Goal: Entertainment & Leisure: Consume media (video, audio)

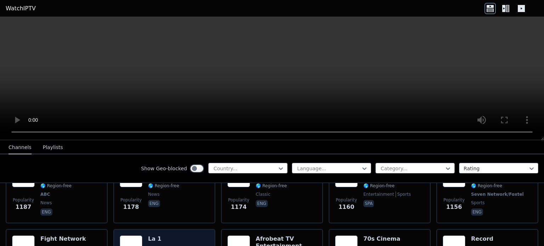
scroll to position [992, 0]
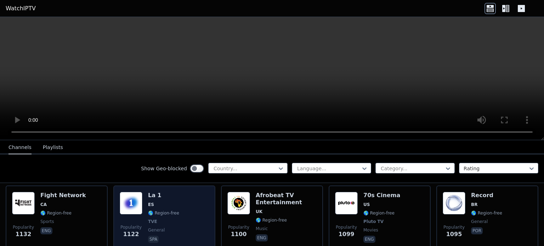
click at [192, 209] on div "Popularity 1122 La 1 ES 🌎 Region-free TVE general spa" at bounding box center [164, 218] width 89 height 52
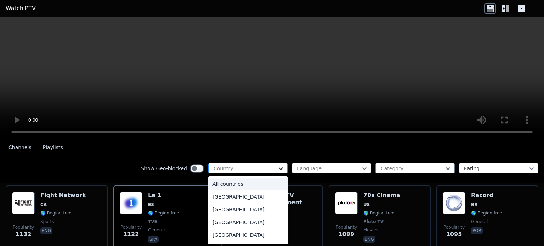
click at [277, 167] on icon at bounding box center [280, 168] width 7 height 7
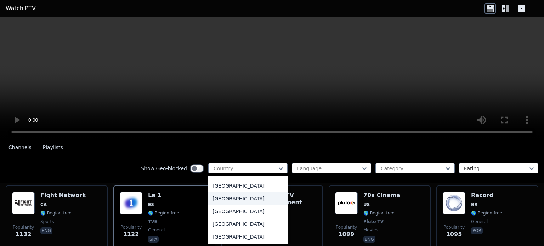
scroll to position [177, 0]
click at [234, 221] on div "[GEOGRAPHIC_DATA]" at bounding box center [247, 224] width 79 height 13
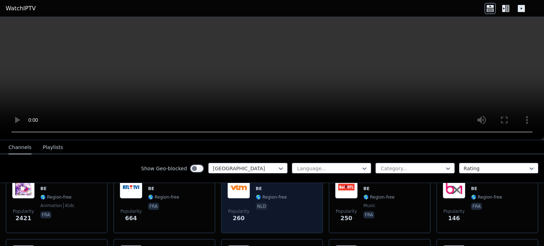
scroll to position [71, 0]
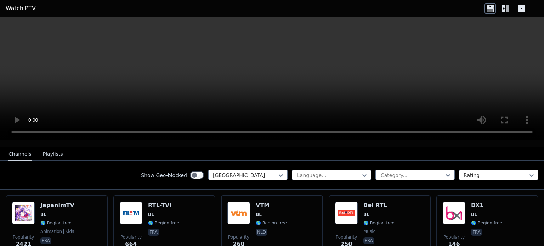
click at [48, 148] on button "Playlists" at bounding box center [53, 154] width 20 height 13
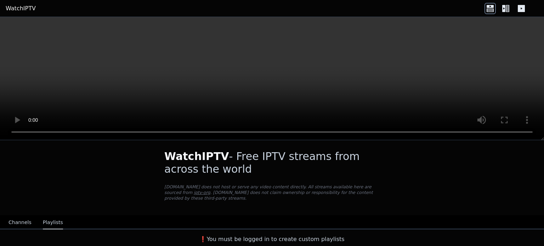
scroll to position [0, 0]
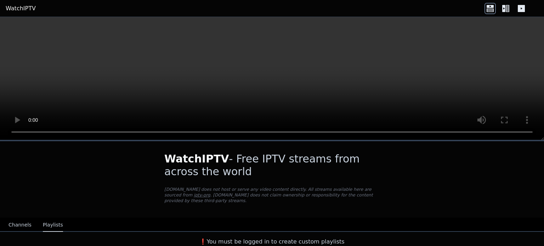
click at [16, 221] on button "Channels" at bounding box center [20, 225] width 23 height 13
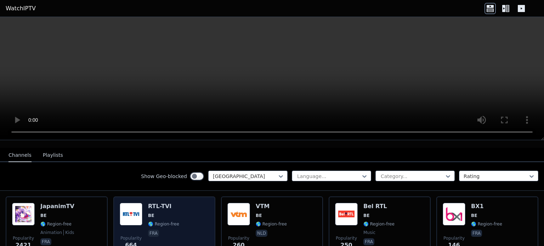
scroll to position [71, 0]
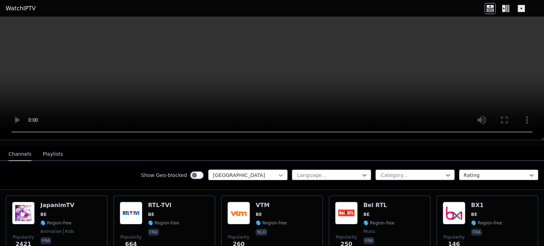
click at [277, 172] on icon at bounding box center [280, 175] width 7 height 7
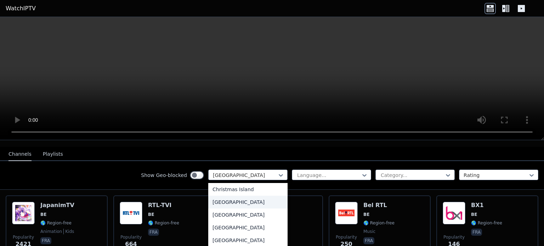
scroll to position [590, 0]
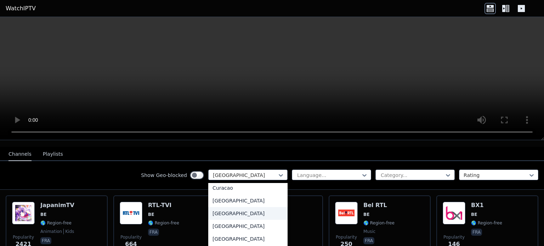
click at [235, 208] on div "[GEOGRAPHIC_DATA]" at bounding box center [247, 213] width 79 height 13
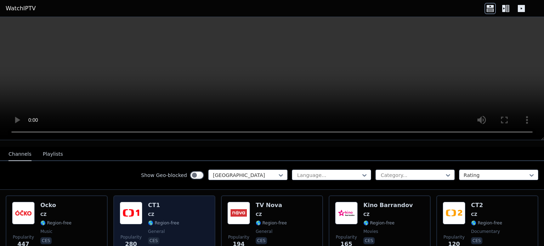
click at [133, 206] on img at bounding box center [131, 213] width 23 height 23
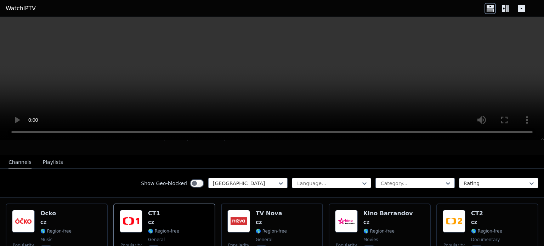
scroll to position [142, 0]
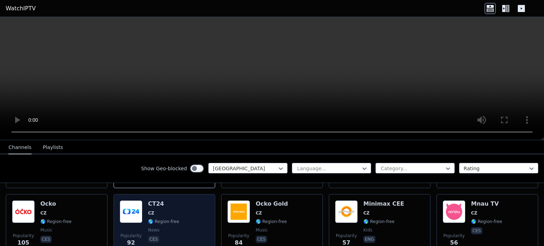
click at [133, 214] on img at bounding box center [131, 212] width 23 height 23
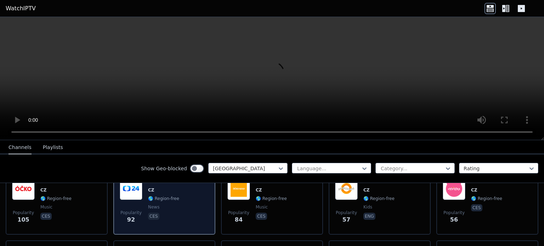
scroll to position [177, 0]
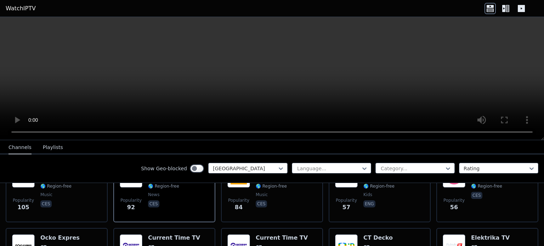
click at [401, 107] on video at bounding box center [272, 78] width 544 height 123
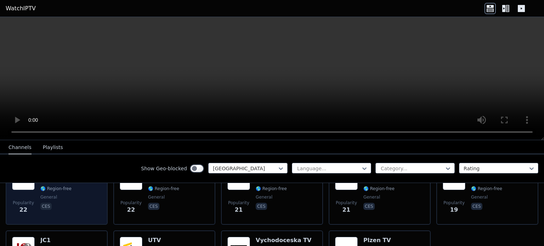
scroll to position [382, 0]
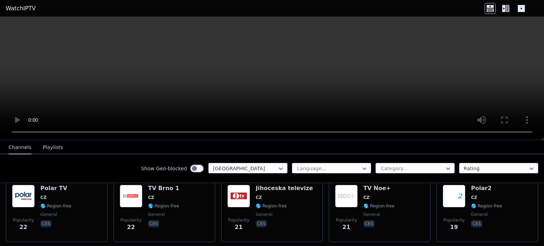
scroll to position [346, 0]
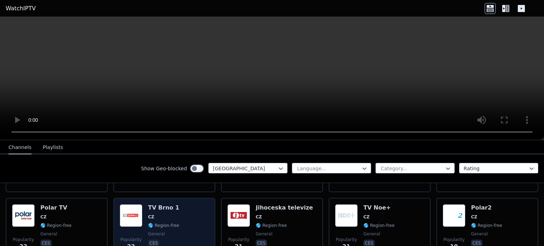
click at [145, 205] on div "Popularity 22 TV [GEOGRAPHIC_DATA] 1 CZ 🌎 Region-free general ces" at bounding box center [164, 229] width 89 height 51
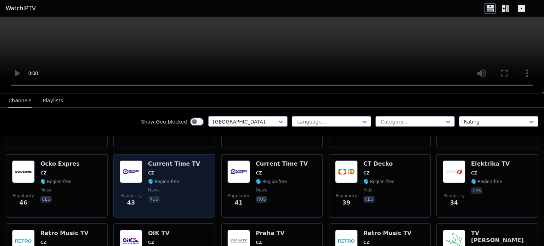
scroll to position [134, 0]
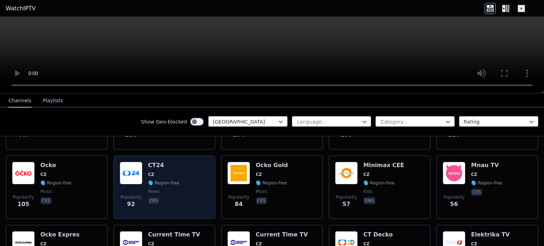
click at [137, 173] on img at bounding box center [131, 173] width 23 height 23
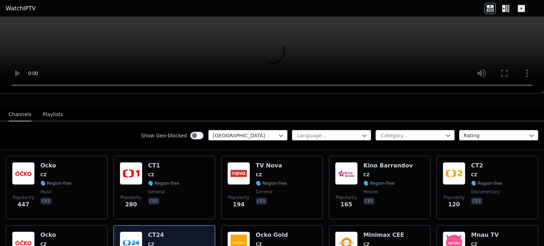
scroll to position [63, 0]
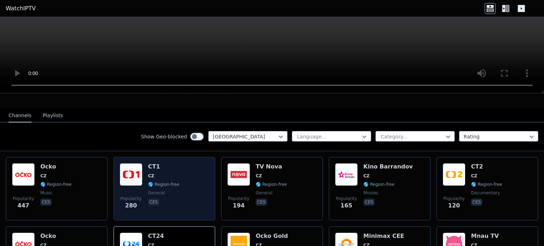
click at [145, 172] on div "Popularity 280 CT1 CZ 🌎 Region-free general ces" at bounding box center [164, 188] width 89 height 51
click at [141, 172] on img at bounding box center [131, 174] width 23 height 23
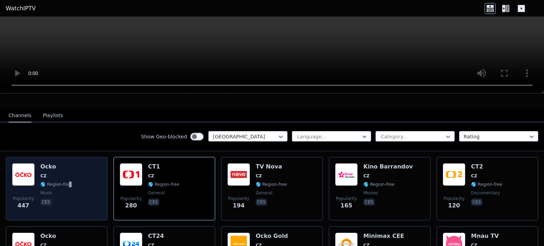
click at [67, 182] on span "🌎 Region-free" at bounding box center [55, 185] width 31 height 6
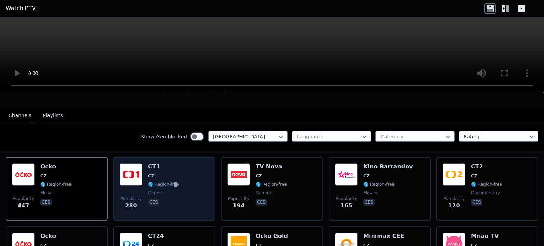
click at [172, 182] on span "🌎 Region-free" at bounding box center [163, 185] width 31 height 6
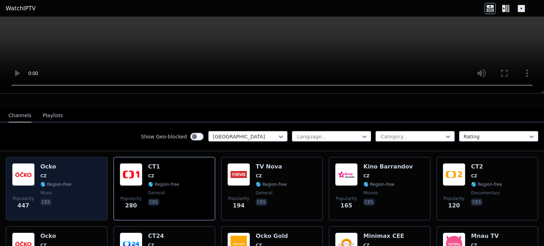
click at [73, 171] on div "Popularity 447 Ocko CZ 🌎 Region-free music ces" at bounding box center [56, 188] width 89 height 51
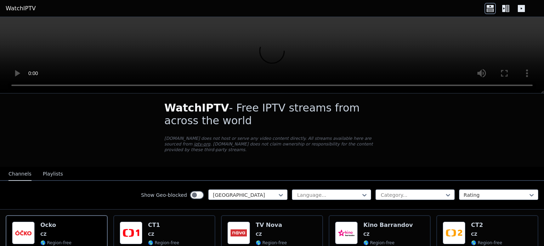
scroll to position [0, 0]
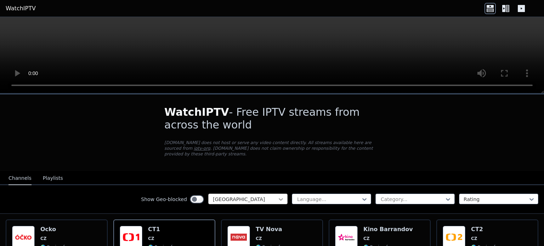
click at [279, 198] on icon at bounding box center [281, 199] width 4 height 2
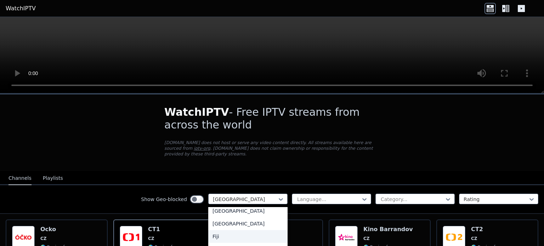
scroll to position [773, 0]
click at [231, 221] on div "[GEOGRAPHIC_DATA]" at bounding box center [247, 220] width 79 height 13
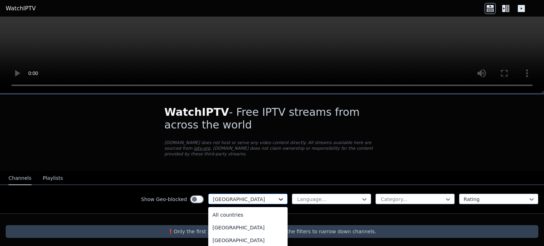
scroll to position [697, 0]
click at [283, 191] on div "Show Geo-blocked option [GEOGRAPHIC_DATA], selected. 206 results available. Use…" at bounding box center [272, 199] width 544 height 29
click at [227, 240] on div "[GEOGRAPHIC_DATA]" at bounding box center [247, 239] width 79 height 13
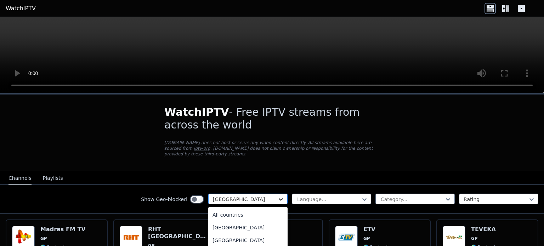
scroll to position [889, 0]
click at [277, 196] on icon at bounding box center [280, 199] width 7 height 7
click at [224, 231] on div "[GEOGRAPHIC_DATA]" at bounding box center [247, 232] width 79 height 13
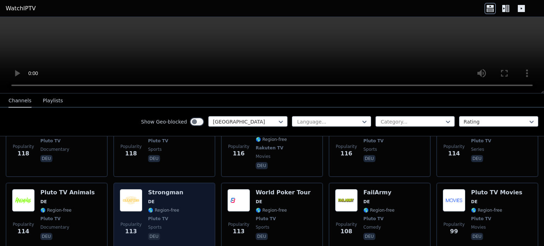
scroll to position [638, 0]
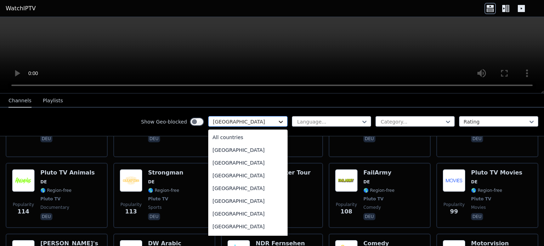
click at [277, 121] on icon at bounding box center [280, 121] width 7 height 7
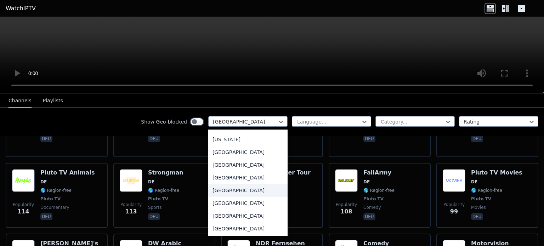
scroll to position [931, 0]
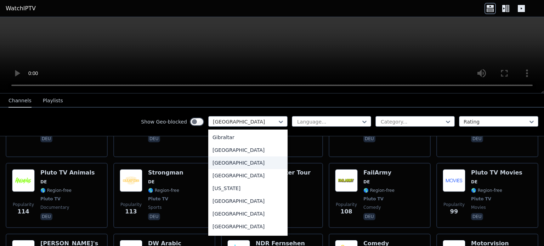
click at [221, 169] on div "[GEOGRAPHIC_DATA]" at bounding box center [247, 163] width 79 height 13
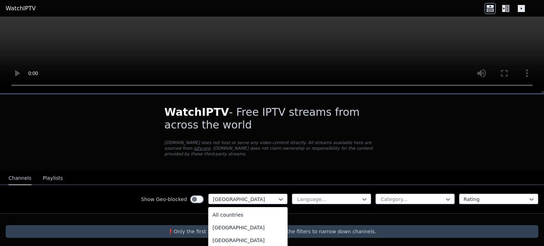
click at [282, 192] on div "Show Geo-blocked option [GEOGRAPHIC_DATA], selected. 206 results available. Use…" at bounding box center [272, 199] width 544 height 29
click at [217, 230] on div "[GEOGRAPHIC_DATA]" at bounding box center [247, 229] width 79 height 13
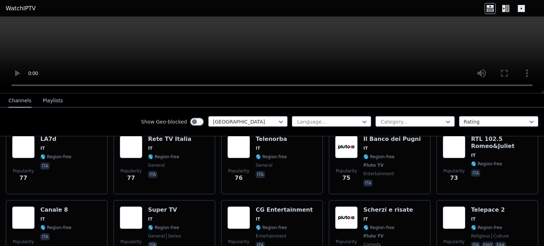
scroll to position [815, 0]
